Goal: Transaction & Acquisition: Download file/media

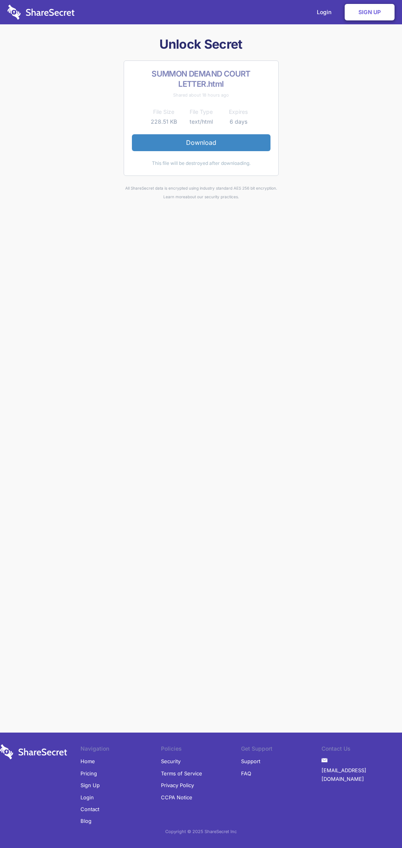
click at [201, 143] on link "Download" at bounding box center [201, 142] width 139 height 16
